Goal: Transaction & Acquisition: Purchase product/service

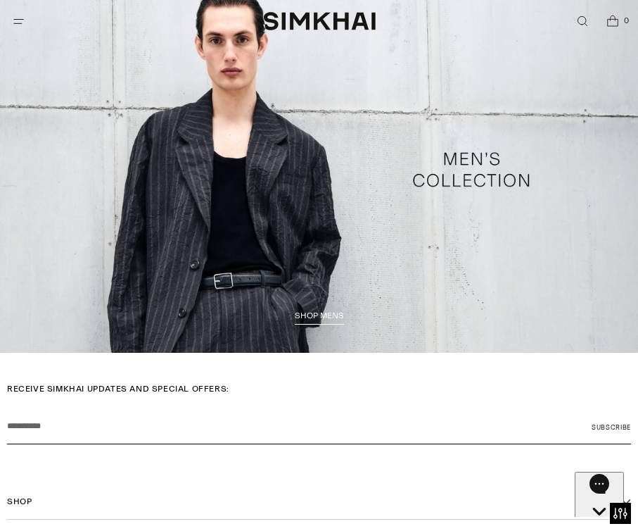
scroll to position [2290, 0]
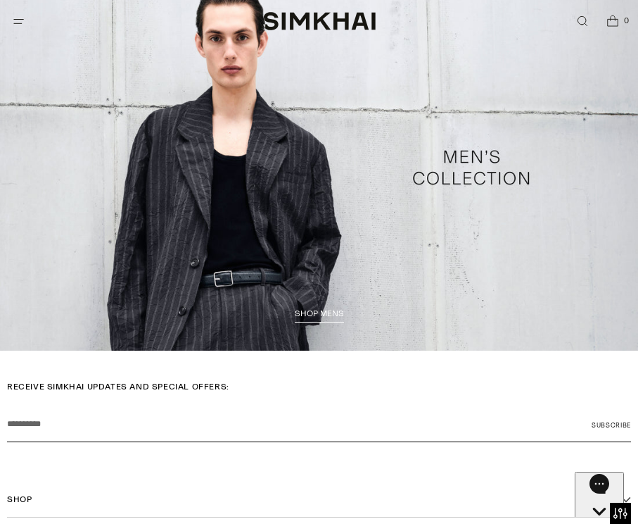
click at [246, 156] on link "/collections/shop-all-mens" at bounding box center [319, 168] width 638 height 366
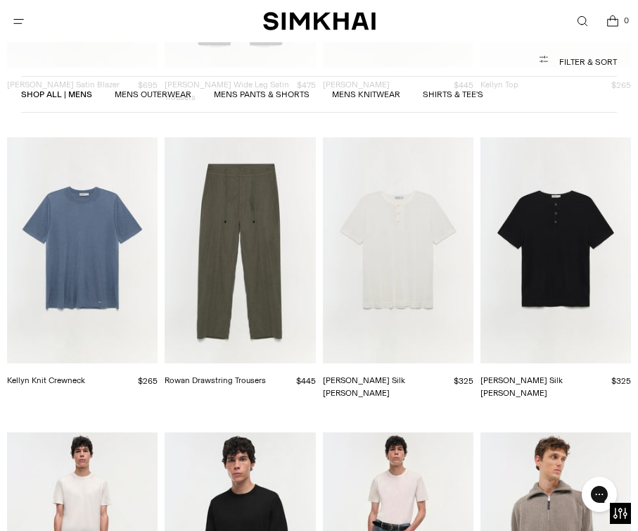
scroll to position [2128, 0]
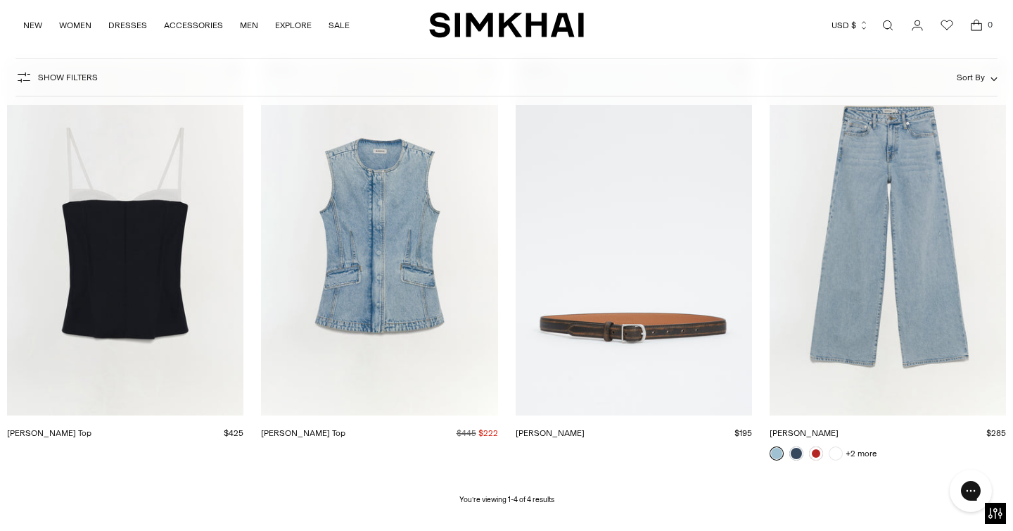
click at [892, 21] on link "Open search modal" at bounding box center [888, 25] width 28 height 28
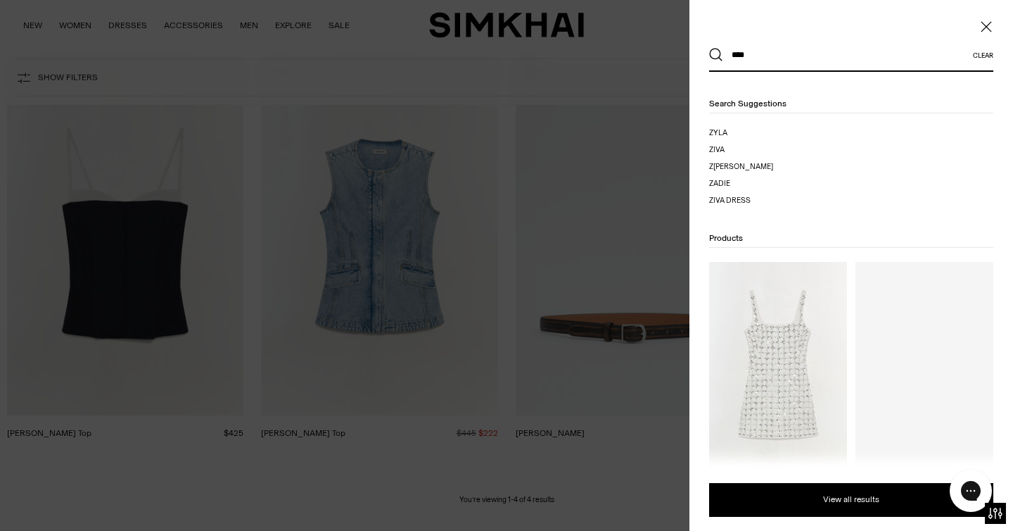
type input "****"
click at [709, 48] on button "Search" at bounding box center [716, 55] width 14 height 14
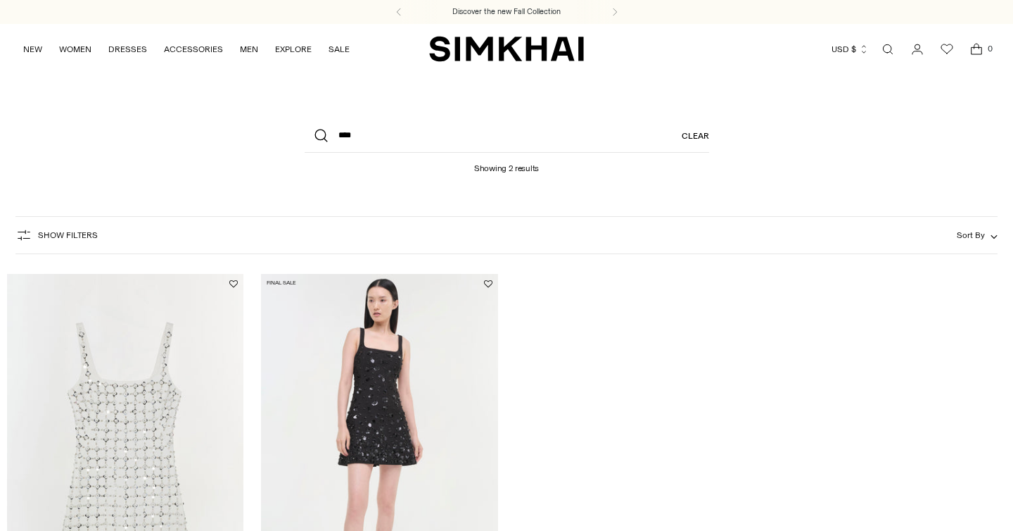
click at [0, 0] on img "Ziva Dress" at bounding box center [0, 0] width 0 height 0
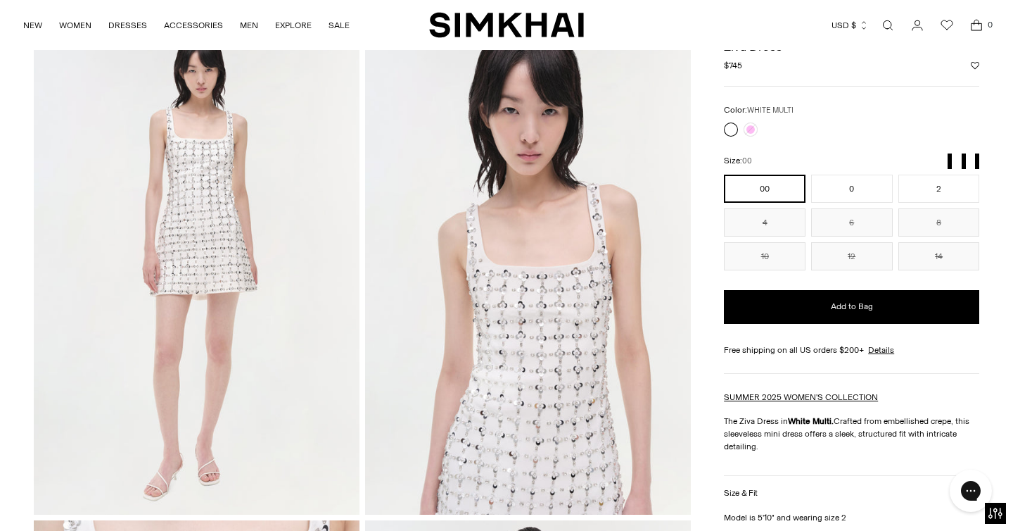
scroll to position [77, 0]
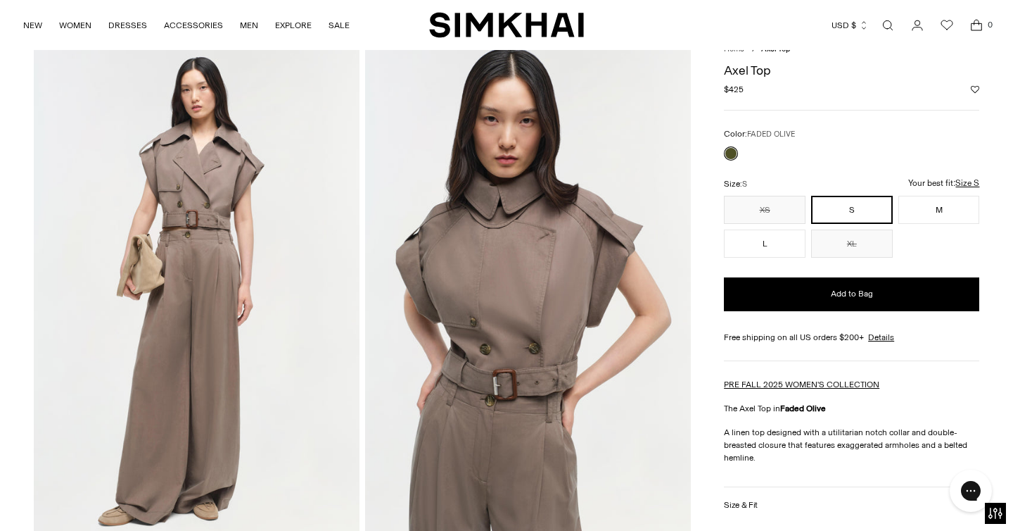
scroll to position [56, 0]
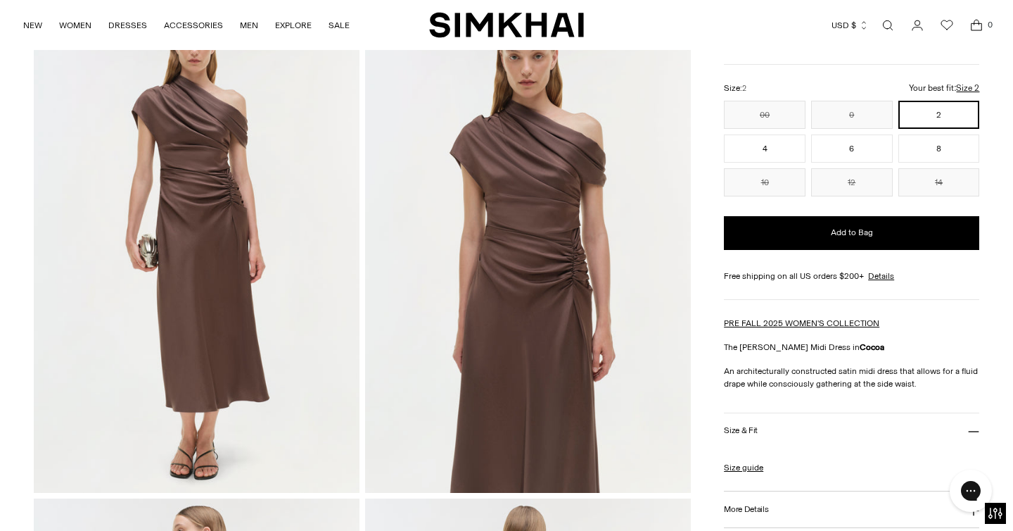
scroll to position [99, 0]
